Goal: Information Seeking & Learning: Learn about a topic

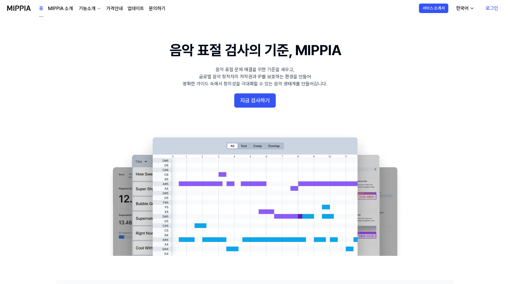
click at [261, 92] on 배너 "음악 표절 검사의 기준, MIPPIA 음악 표절 문제 해결을 위한 기준을 세우고, 글로벌 음악 창작자의 저작권과 IP를 보호하는 환경을 만들어…" at bounding box center [254, 147] width 427 height 215
click at [258, 98] on button "지금 검사하기" at bounding box center [254, 100] width 41 height 14
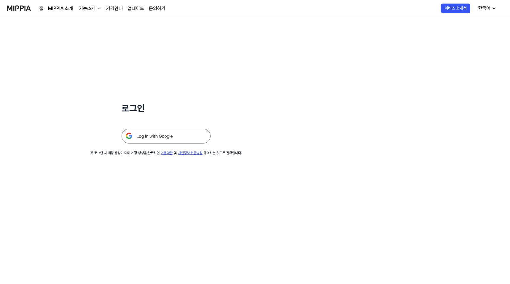
click at [193, 69] on div "로그인" at bounding box center [165, 80] width 89 height 127
click at [60, 16] on nav "홈 MIPPIA 소개 기능소개 가격안내 업데이트 문의하기 서비스 소개서 한국어" at bounding box center [255, 8] width 510 height 17
click at [60, 10] on link "MIPPIA 소개" at bounding box center [60, 8] width 25 height 7
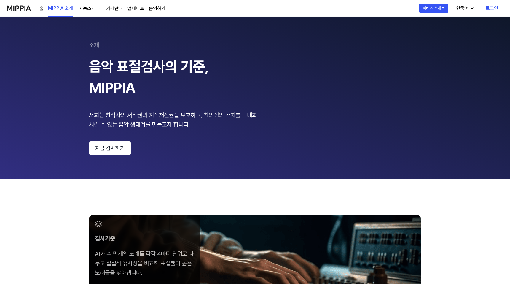
click at [113, 8] on link "가격안내" at bounding box center [114, 8] width 17 height 7
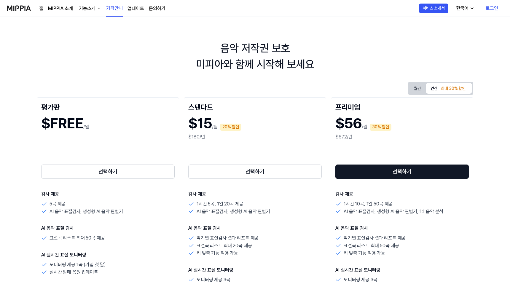
click at [84, 10] on div "기능소개" at bounding box center [87, 8] width 19 height 7
click at [76, 19] on link "표절 검사" at bounding box center [89, 22] width 57 height 12
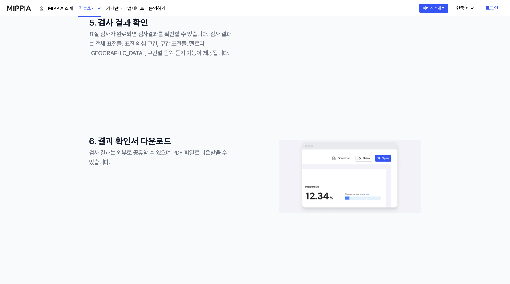
scroll to position [683, 0]
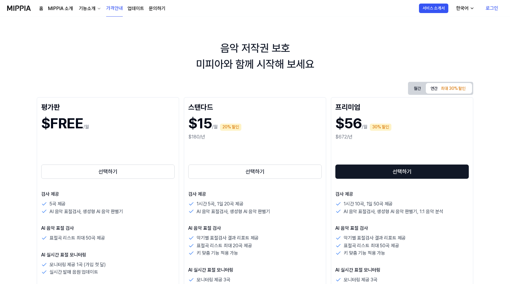
click at [89, 10] on div "기능소개" at bounding box center [87, 8] width 19 height 7
click at [56, 10] on link "MIPPIA 소개" at bounding box center [60, 8] width 25 height 7
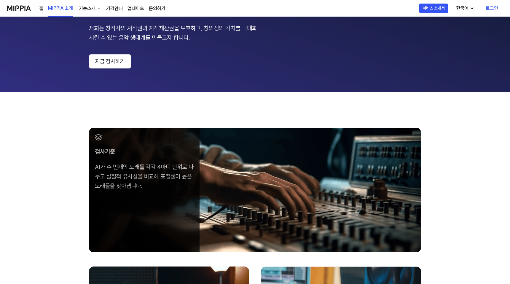
scroll to position [87, 0]
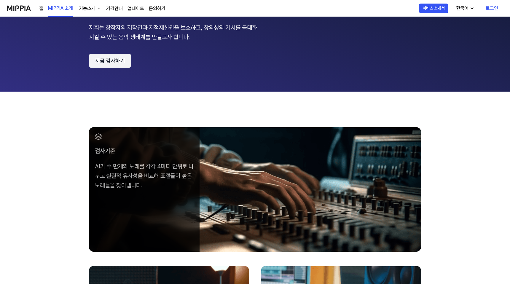
click at [111, 60] on button "지금 검사하기" at bounding box center [110, 61] width 42 height 14
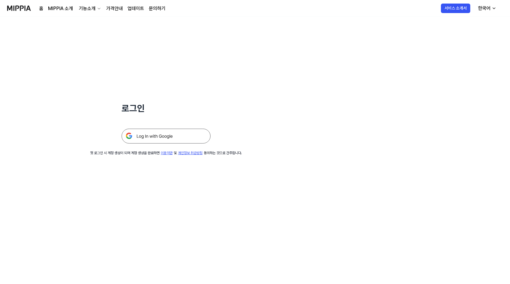
scroll to position [87, 0]
